Goal: Check status

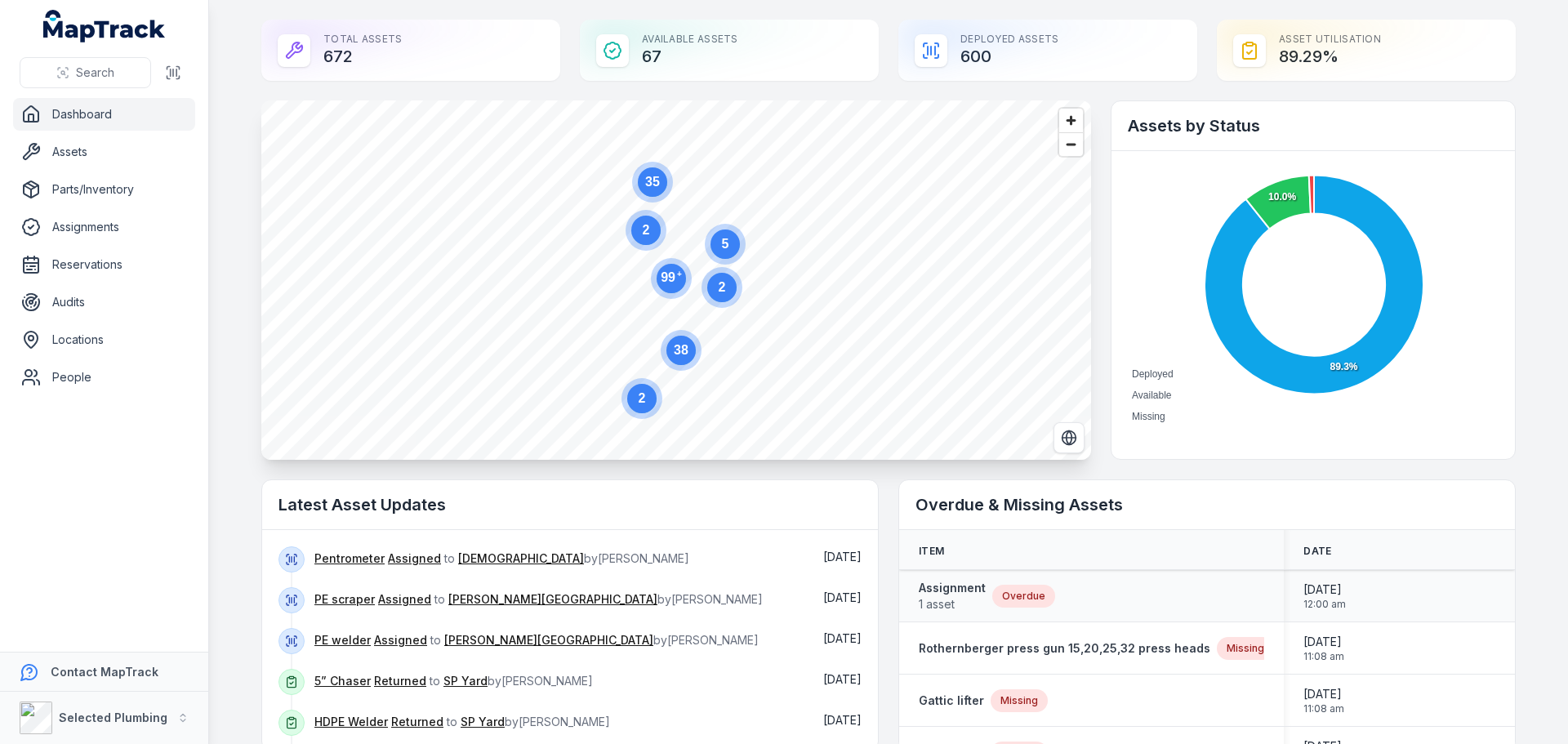
click at [1089, 587] on div "Assignment 1 asset Overdue" at bounding box center [1091, 596] width 345 height 32
click at [943, 590] on strong "Assignment" at bounding box center [952, 588] width 67 height 17
click at [1042, 649] on strong "Rothernberger press gun 15,20,25,32 press heads" at bounding box center [1064, 649] width 292 height 17
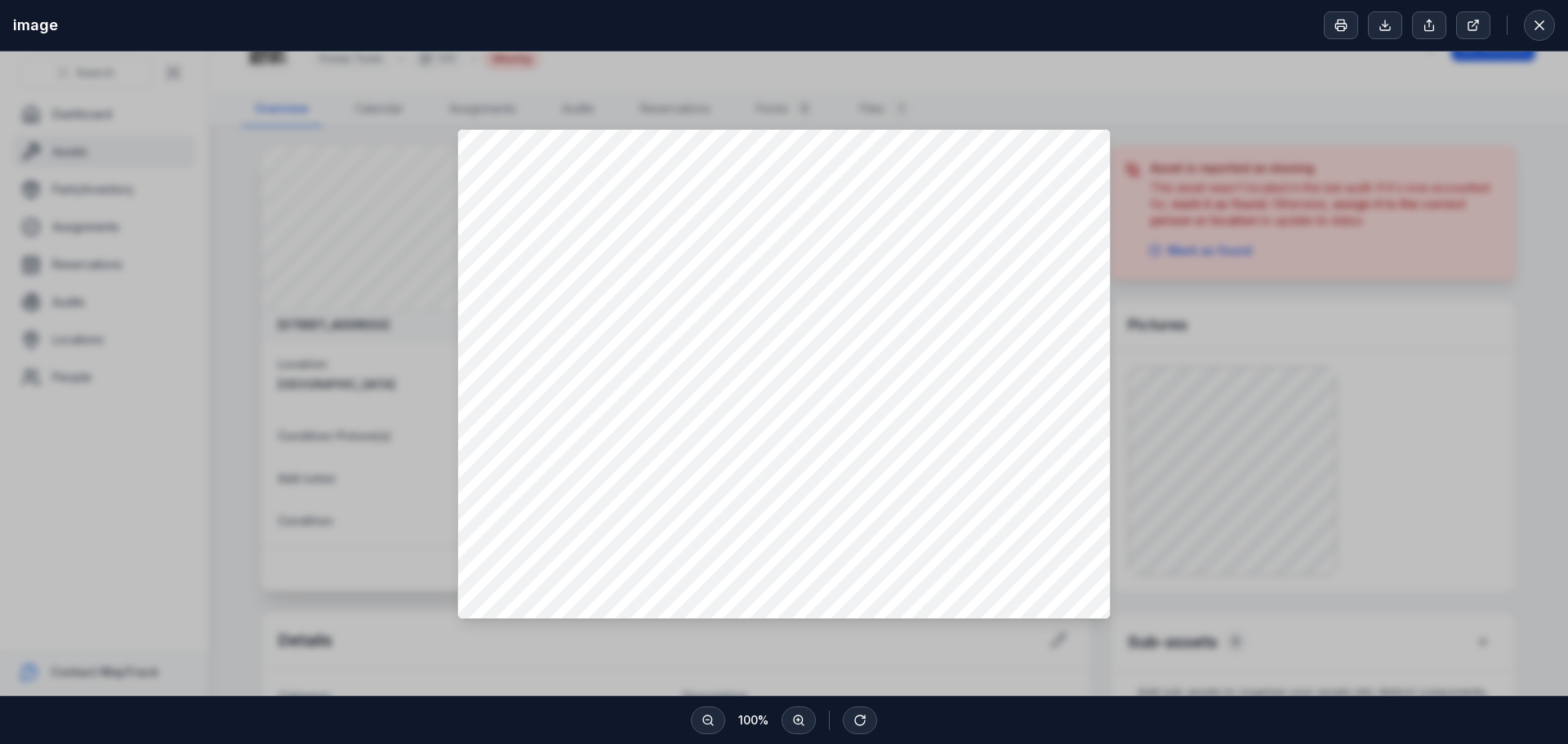
click at [1278, 119] on div at bounding box center [784, 374] width 1568 height 645
click at [1540, 26] on icon at bounding box center [1539, 26] width 8 height 8
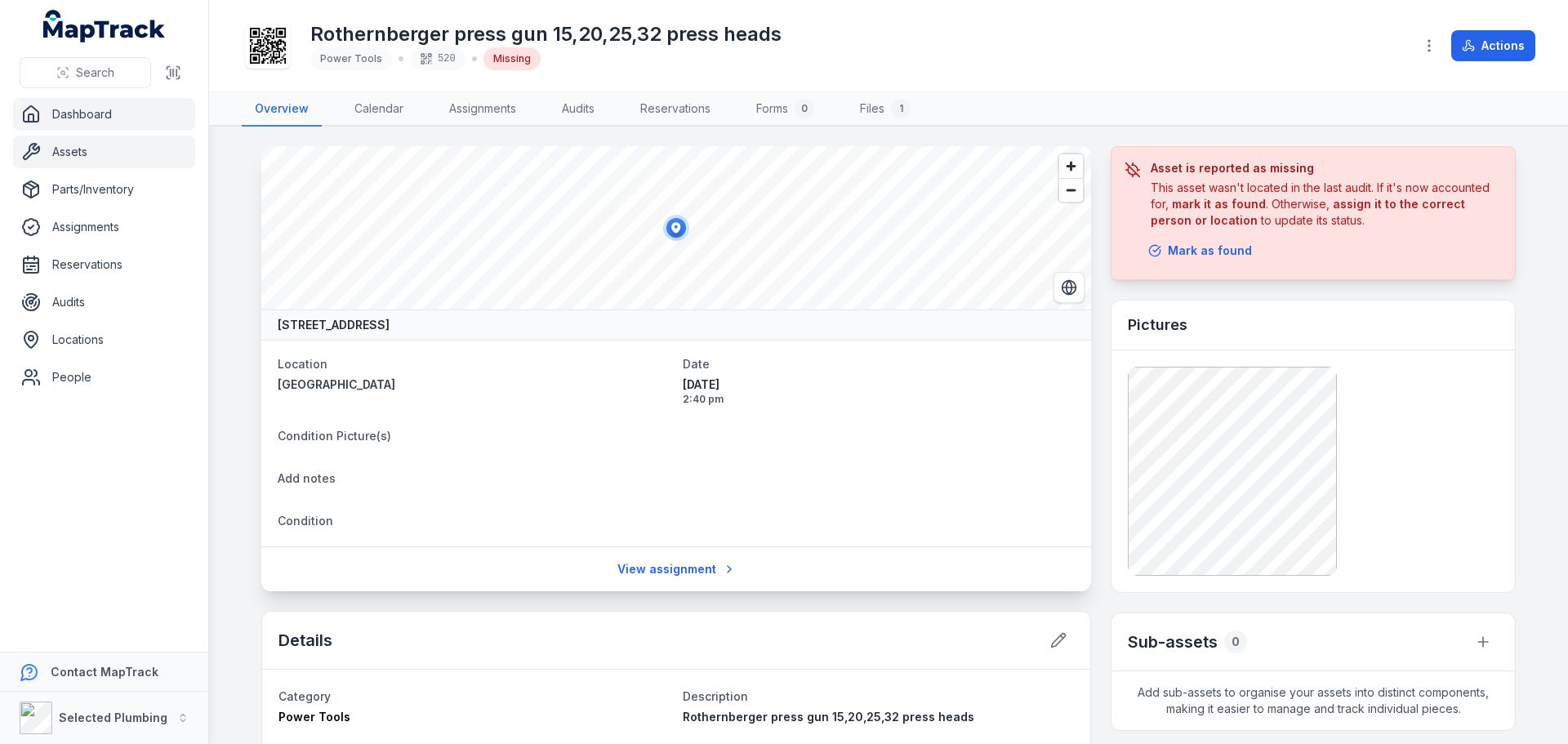
click at [86, 113] on link "Dashboard" at bounding box center [104, 114] width 182 height 32
